Goal: Transaction & Acquisition: Book appointment/travel/reservation

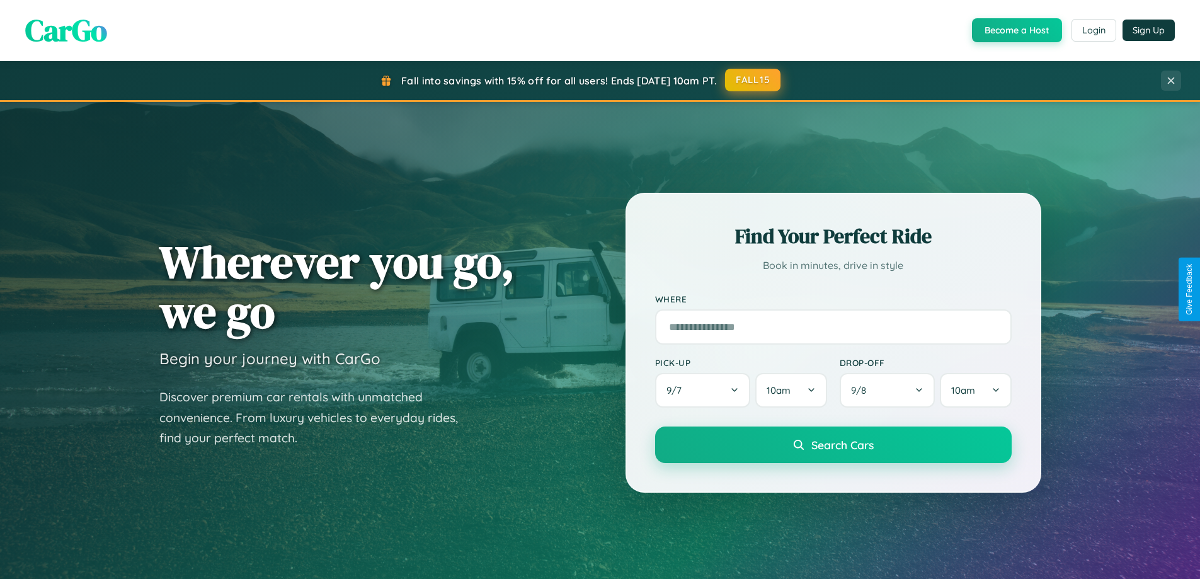
click at [753, 80] on button "FALL15" at bounding box center [752, 80] width 55 height 23
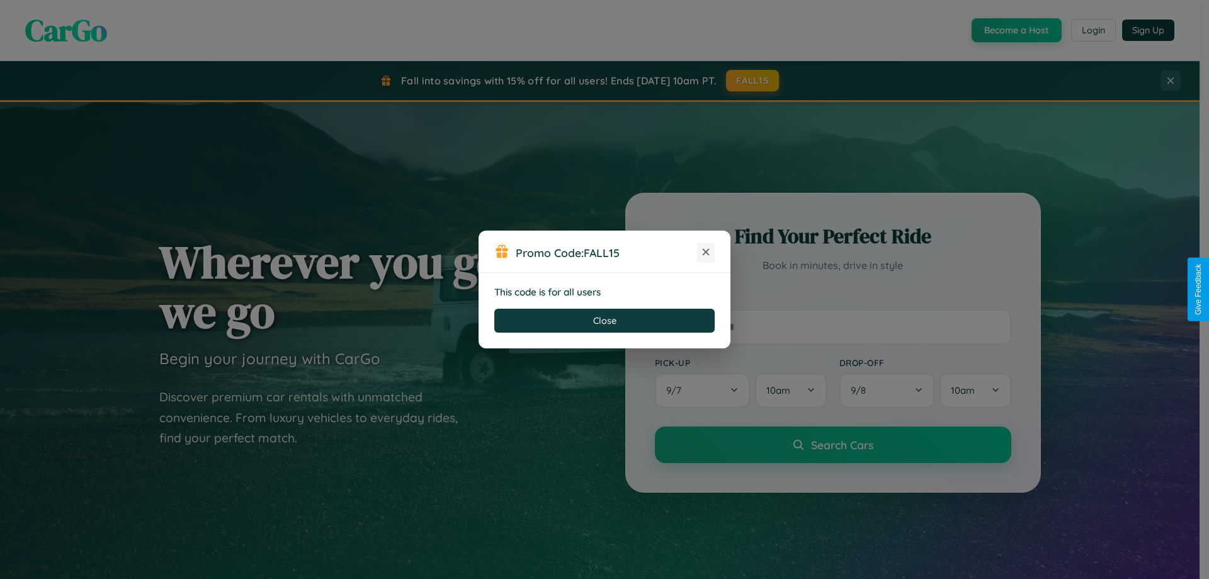
click at [706, 253] on icon at bounding box center [706, 252] width 13 height 13
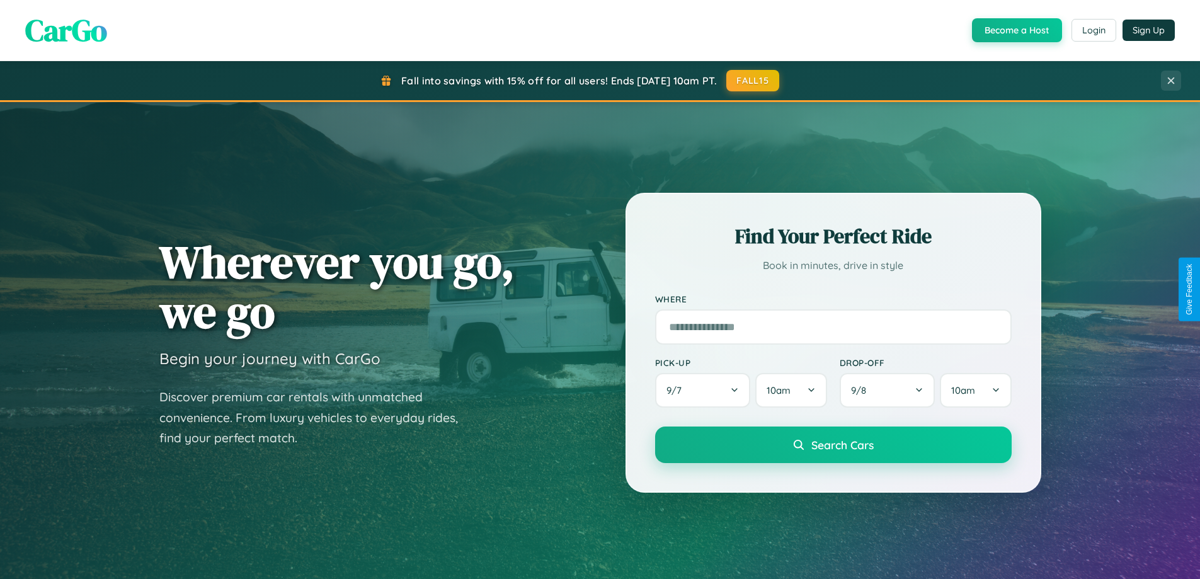
scroll to position [543, 0]
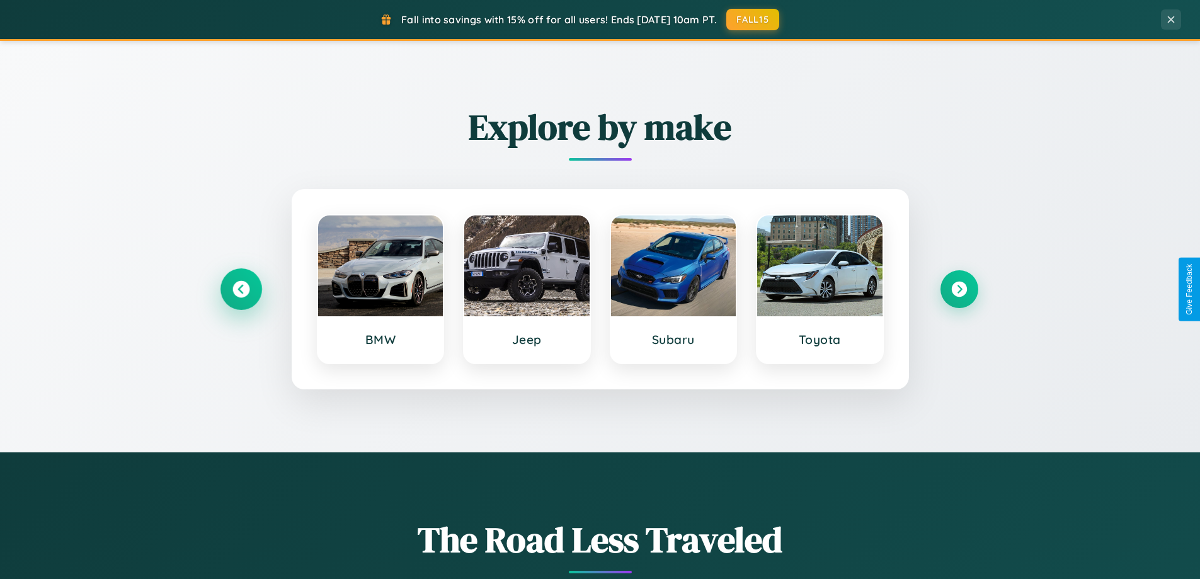
click at [241, 289] on icon at bounding box center [240, 289] width 17 height 17
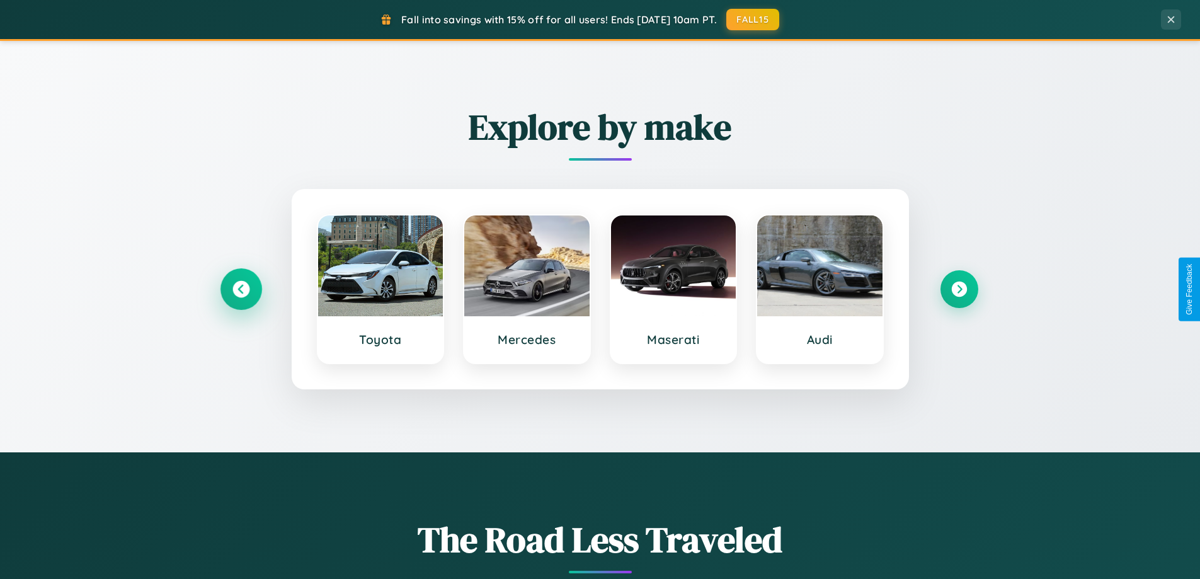
click at [241, 289] on icon at bounding box center [240, 289] width 17 height 17
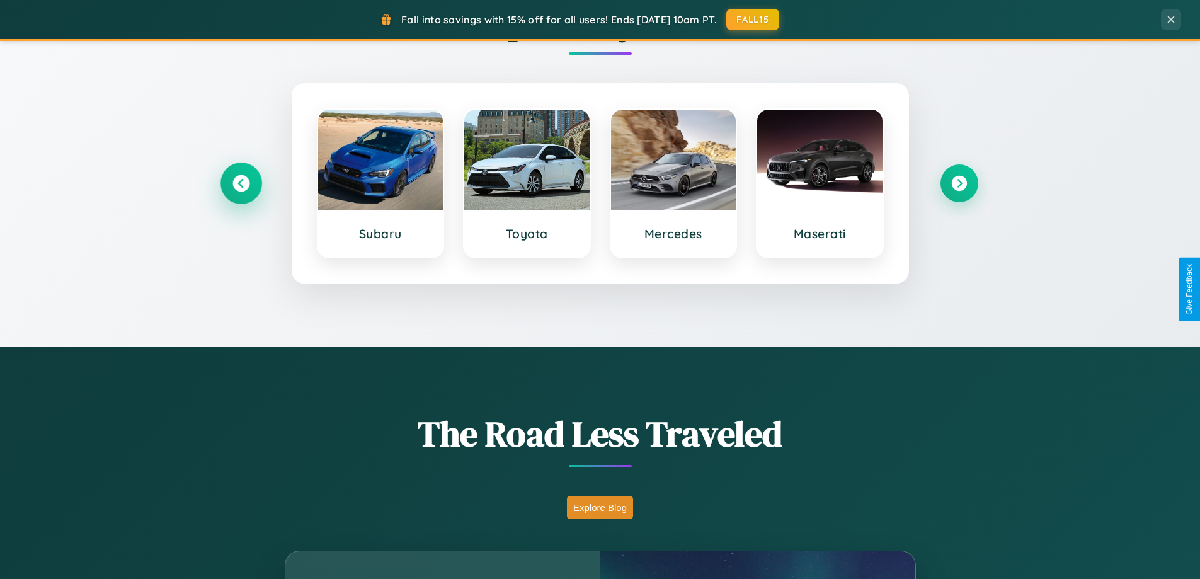
scroll to position [867, 0]
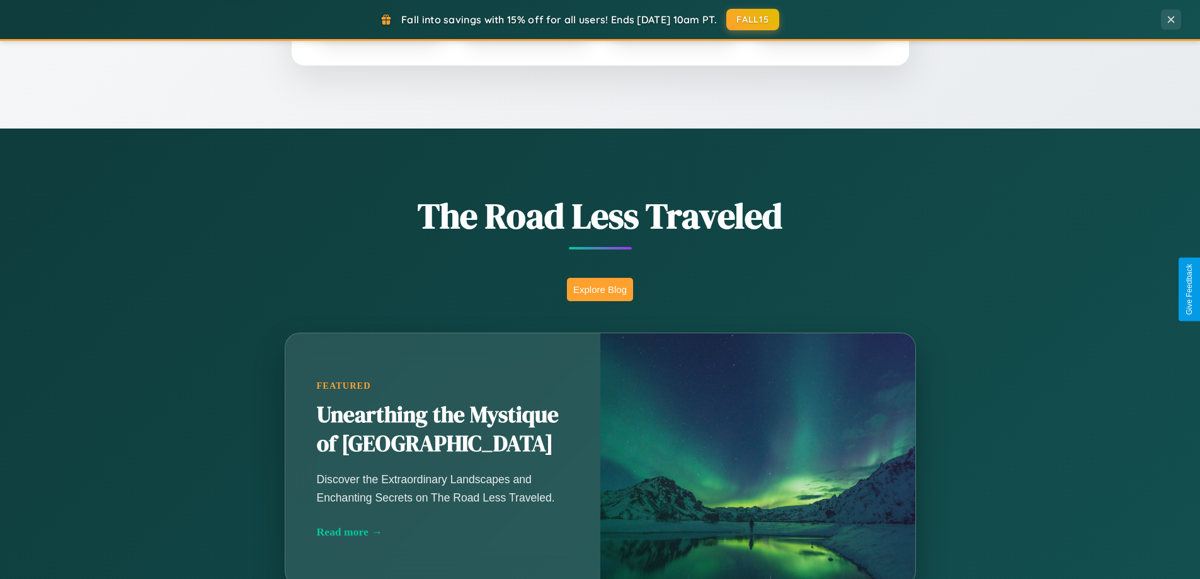
click at [600, 289] on button "Explore Blog" at bounding box center [600, 289] width 66 height 23
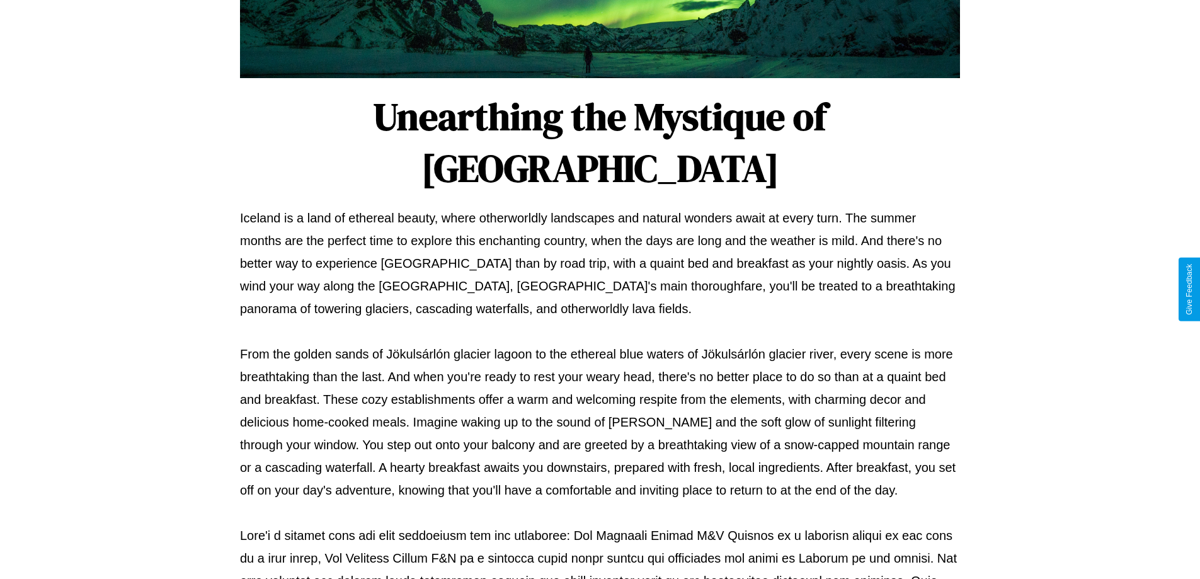
scroll to position [407, 0]
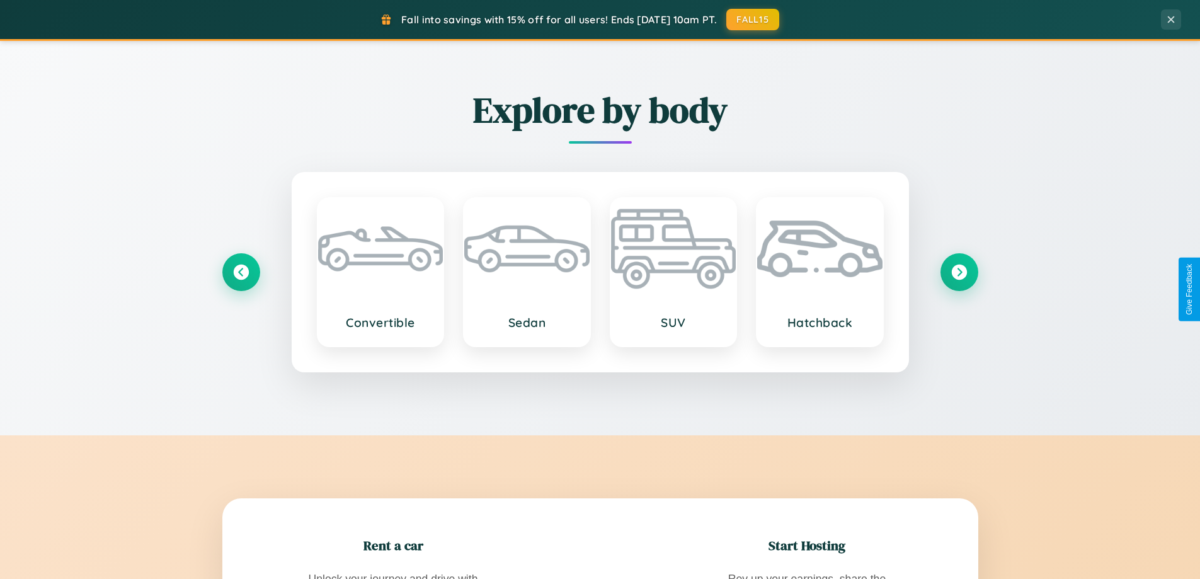
scroll to position [2023, 0]
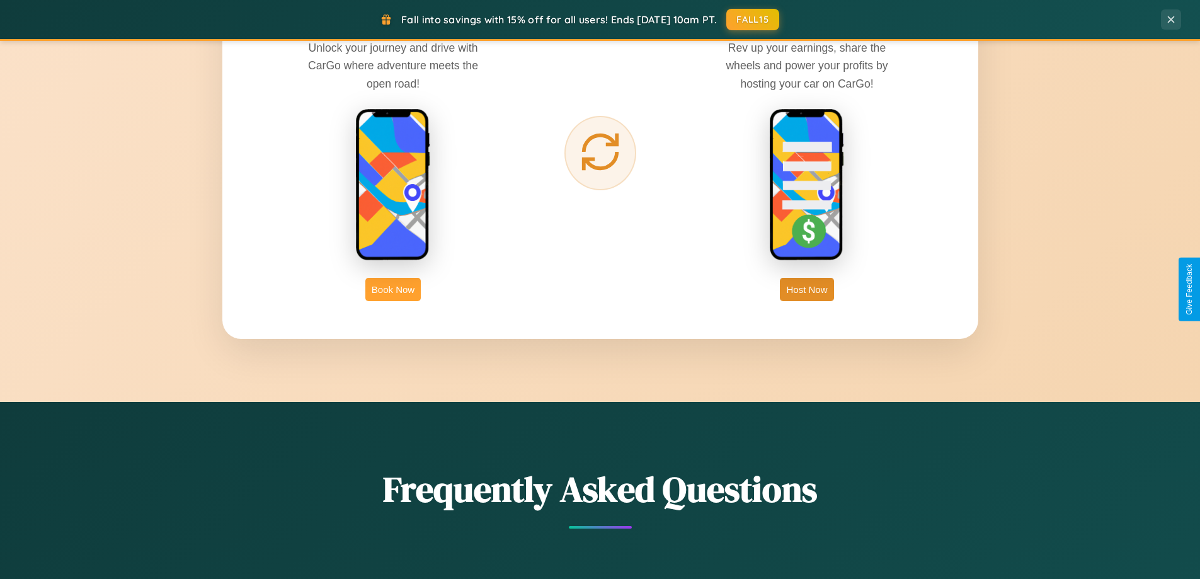
click at [393, 289] on button "Book Now" at bounding box center [392, 289] width 55 height 23
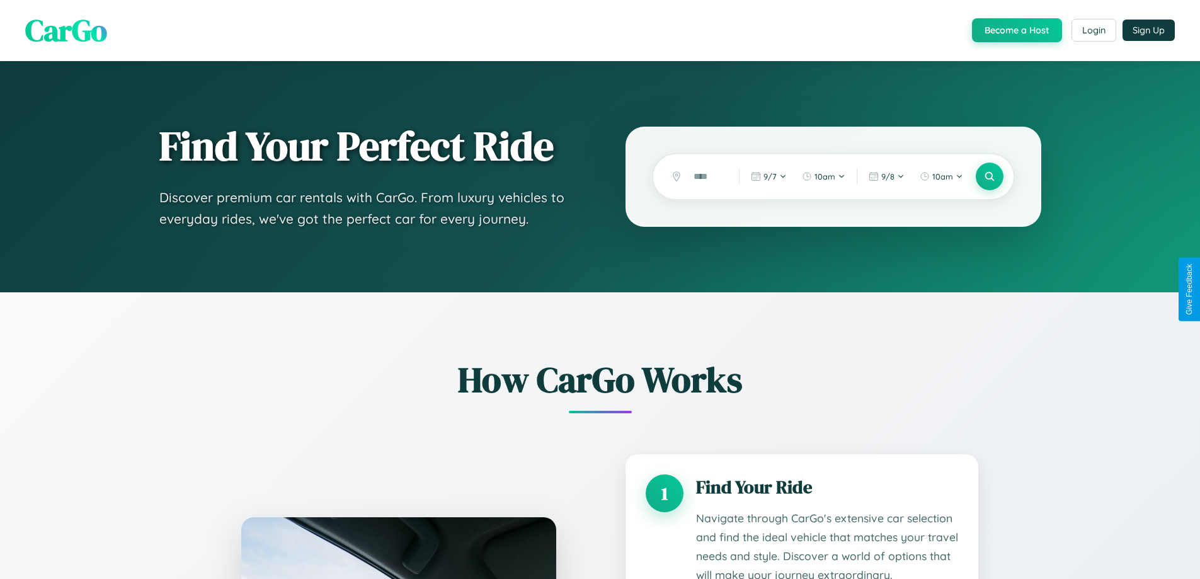
scroll to position [1847, 0]
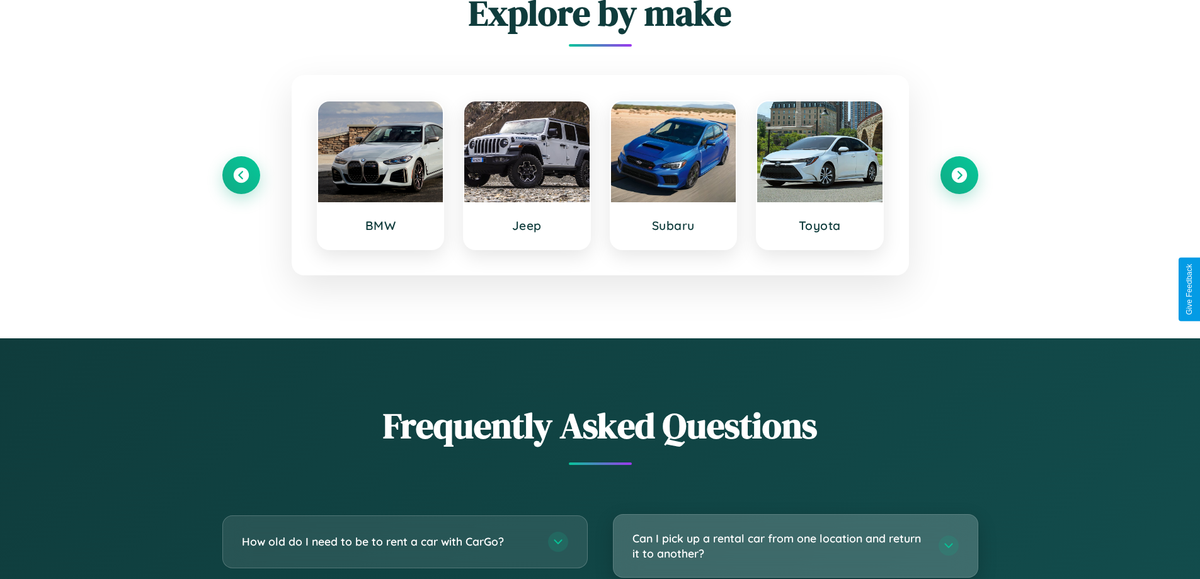
click at [795, 546] on h3 "Can I pick up a rental car from one location and return it to another?" at bounding box center [778, 545] width 293 height 31
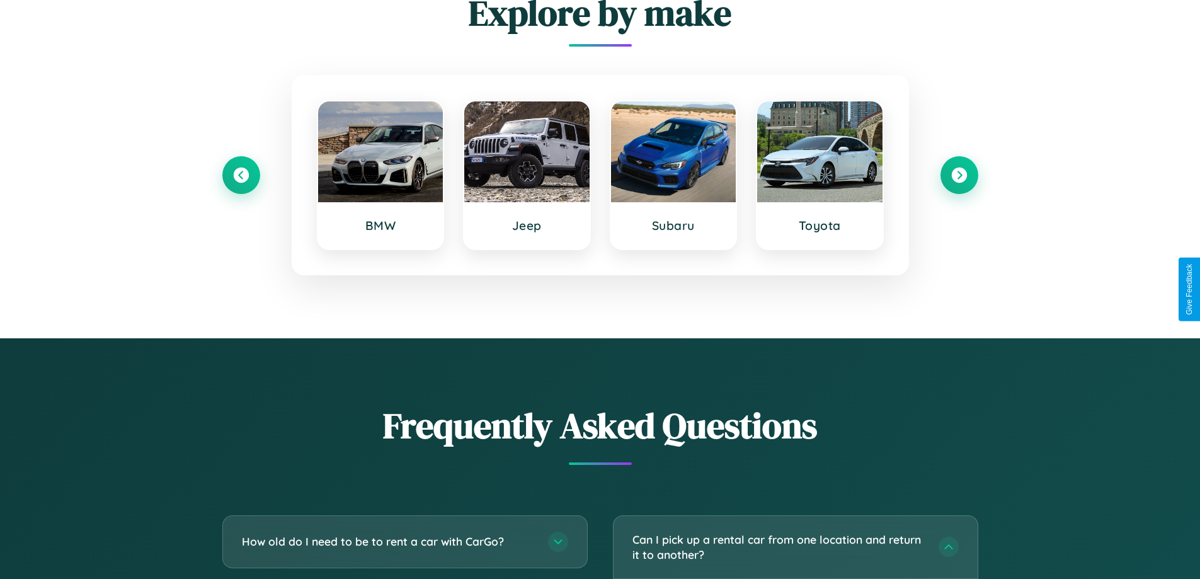
scroll to position [0, 0]
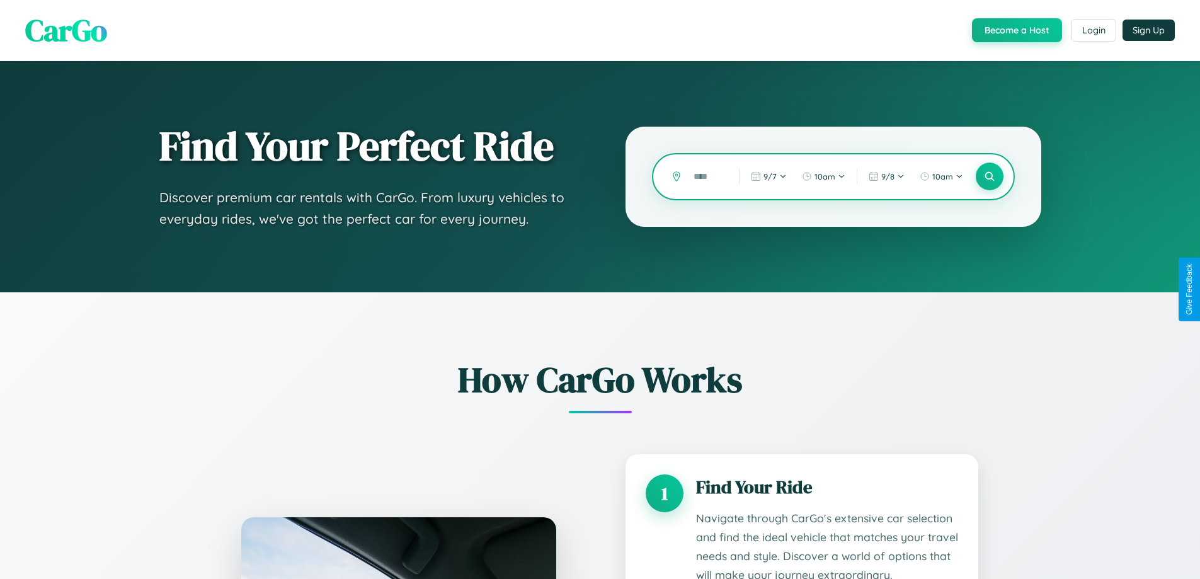
click at [707, 176] on input "text" at bounding box center [706, 177] width 39 height 22
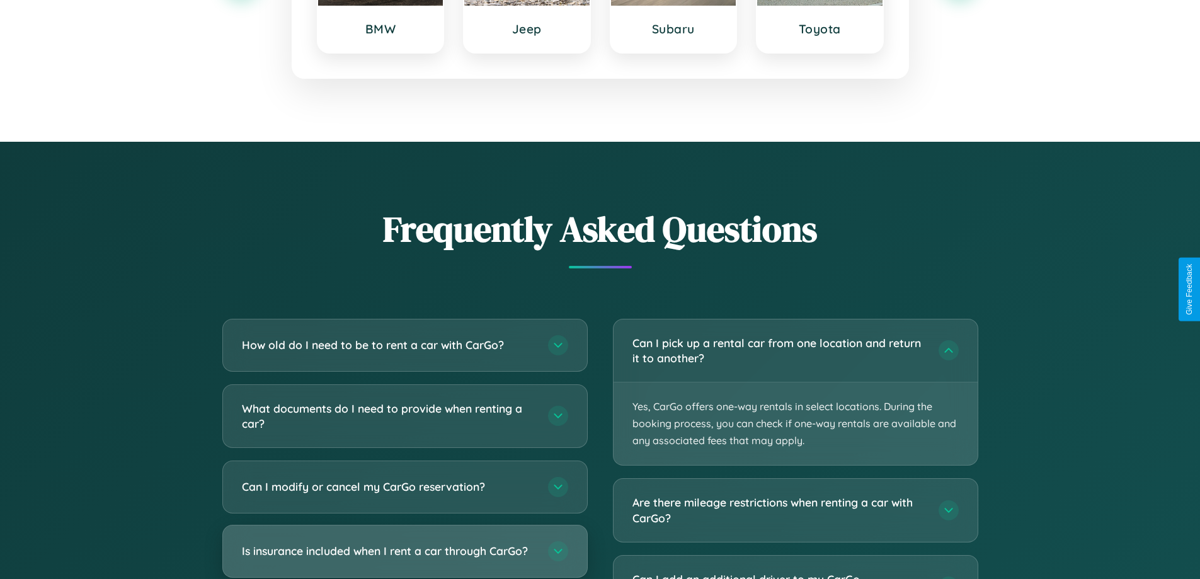
type input "*****"
click at [404, 550] on h3 "Is insurance included when I rent a car through CarGo?" at bounding box center [388, 551] width 293 height 16
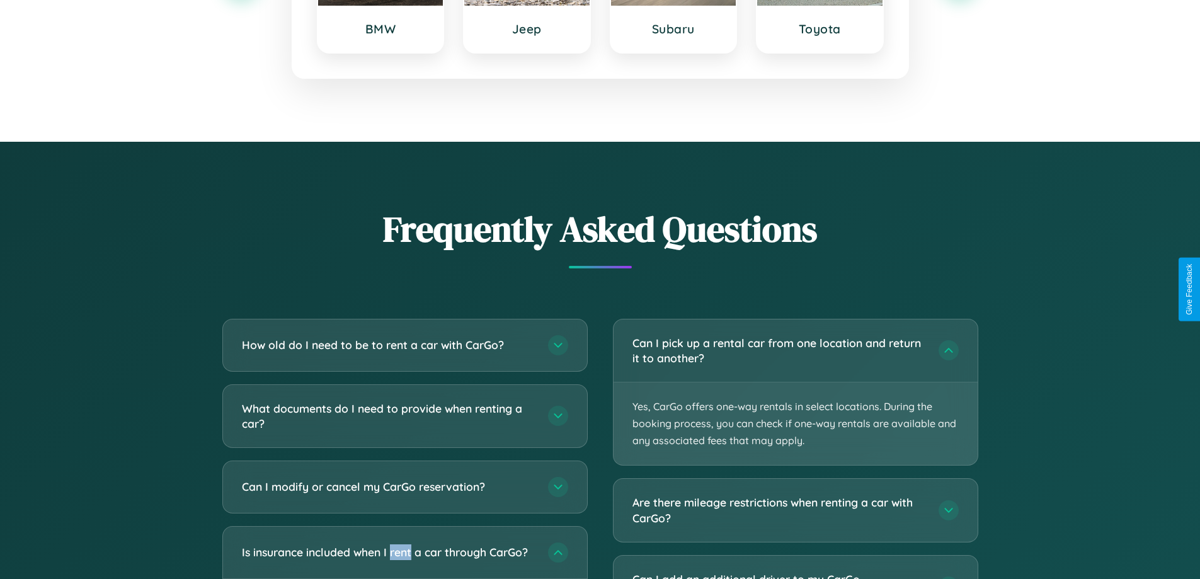
scroll to position [0, 0]
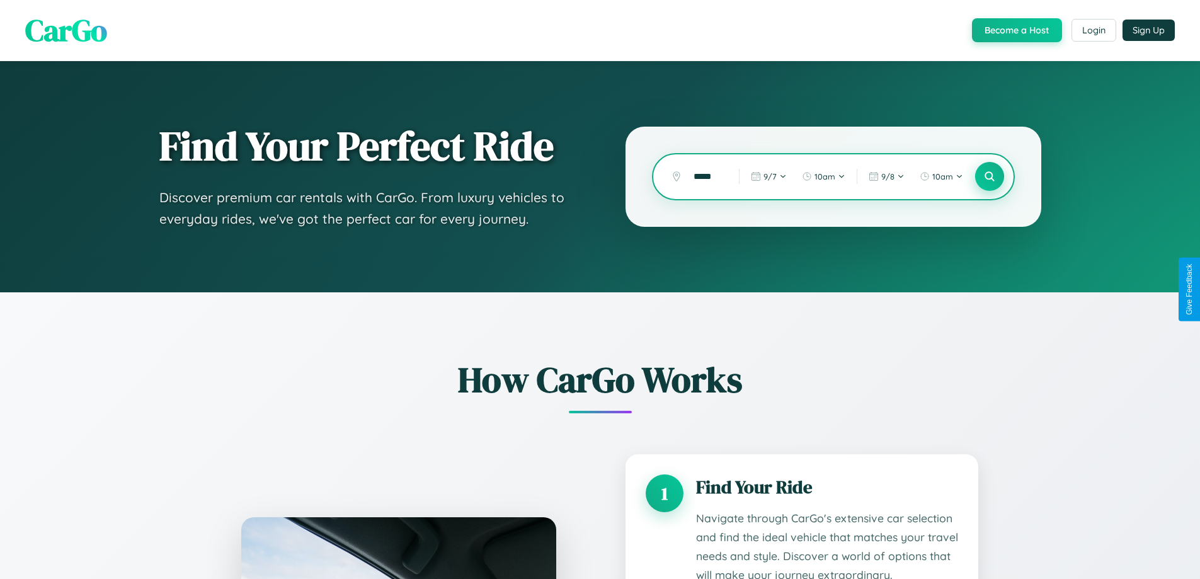
click at [989, 176] on icon at bounding box center [989, 177] width 12 height 12
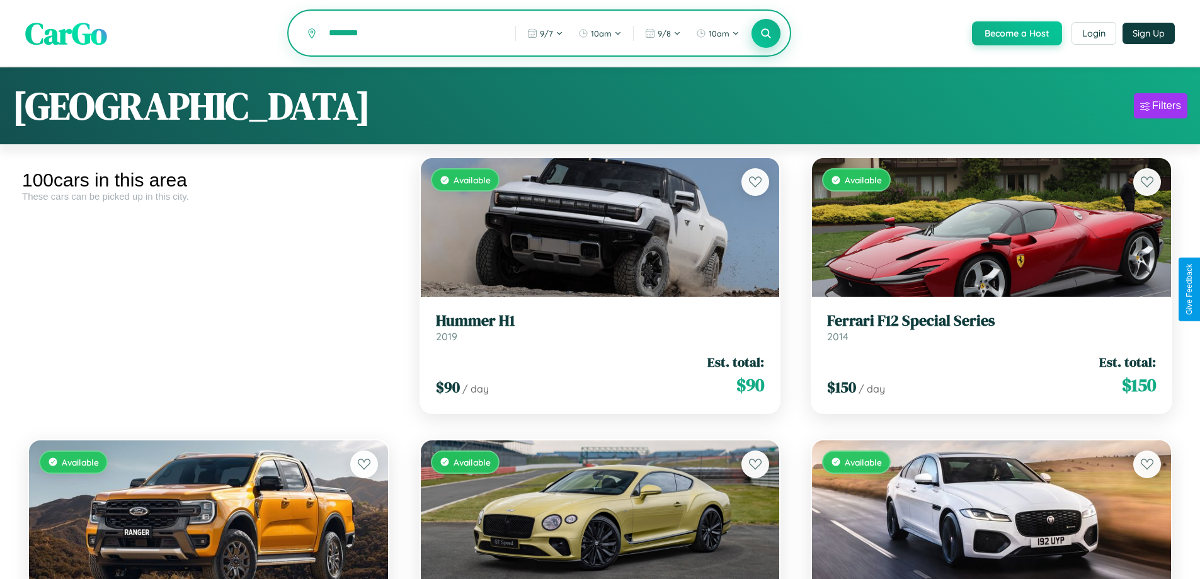
type input "********"
click at [765, 34] on icon at bounding box center [766, 33] width 12 height 12
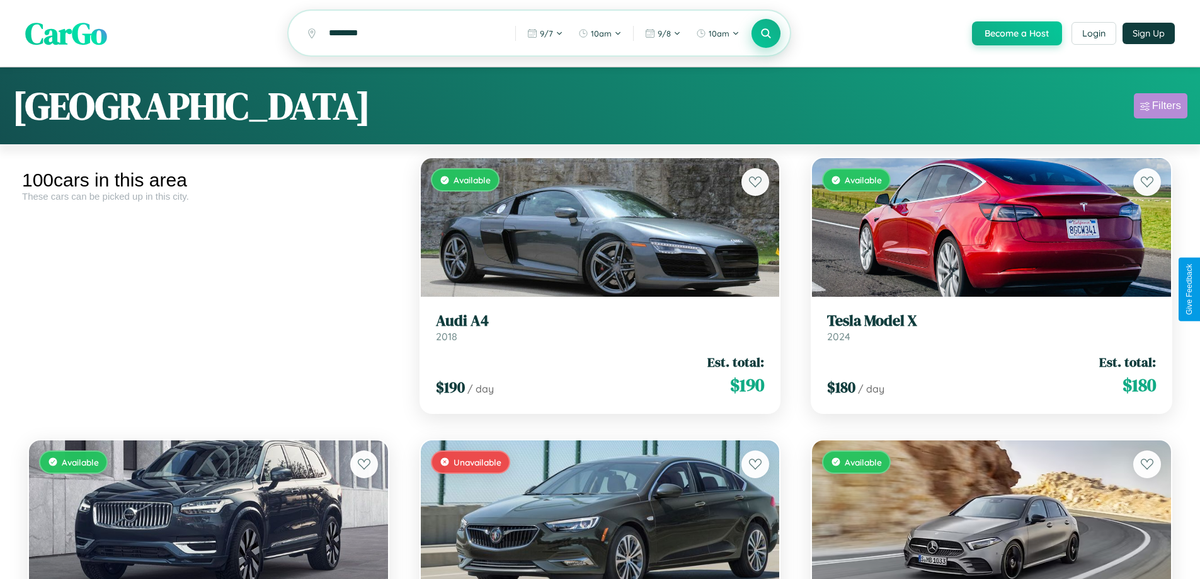
click at [1160, 108] on div "Filters" at bounding box center [1166, 106] width 29 height 13
